Goal: Browse casually: Explore the website without a specific task or goal

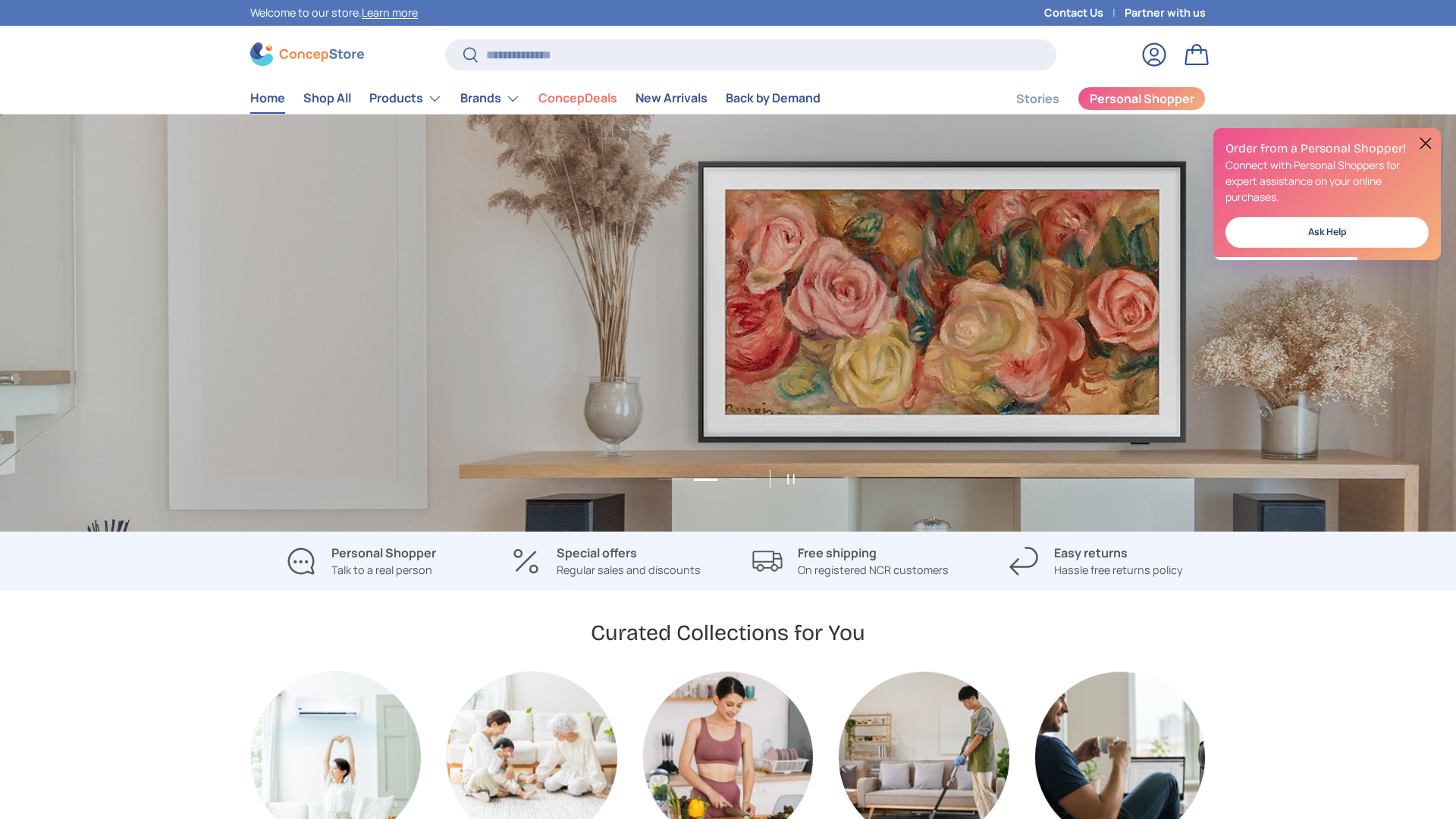
scroll to position [0, 1456]
